Goal: Navigation & Orientation: Find specific page/section

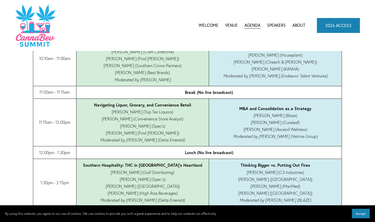
scroll to position [460, 0]
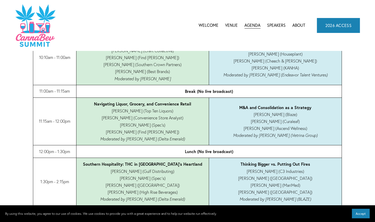
click at [37, 27] on img at bounding box center [35, 26] width 40 height 44
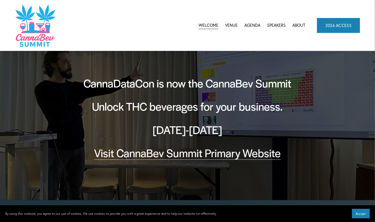
click at [140, 155] on link "Visit CannaBev Summit Primary Website" at bounding box center [187, 152] width 187 height 15
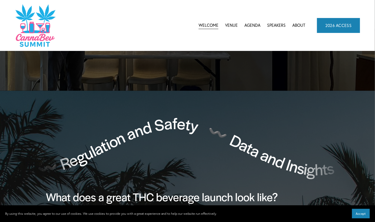
scroll to position [175, 0]
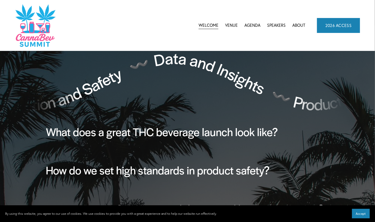
click at [277, 24] on link "Speakers" at bounding box center [276, 26] width 19 height 8
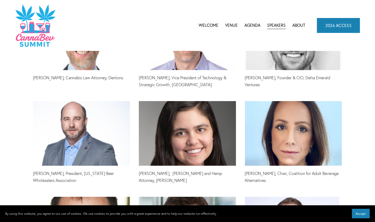
scroll to position [559, 0]
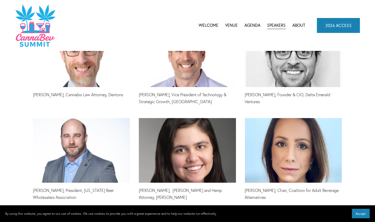
click at [208, 27] on link "Welcome" at bounding box center [209, 26] width 20 height 8
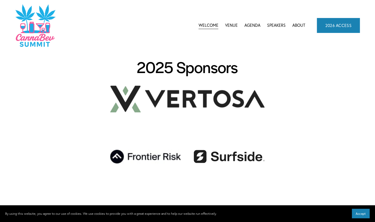
scroll to position [799, 0]
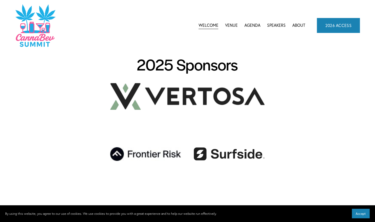
click at [253, 24] on span "Agenda" at bounding box center [253, 25] width 16 height 7
click at [279, 26] on link "Speakers" at bounding box center [276, 26] width 19 height 8
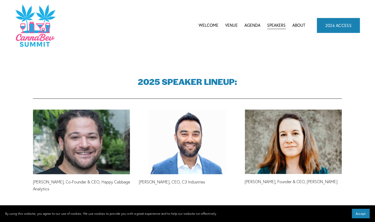
click at [329, 22] on link "2026 ACCESS" at bounding box center [338, 25] width 43 height 15
click at [34, 31] on img at bounding box center [35, 26] width 40 height 44
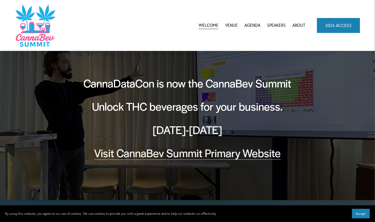
click at [199, 155] on link "Visit CannaBev Summit Primary Website" at bounding box center [187, 152] width 187 height 15
